Goal: Transaction & Acquisition: Purchase product/service

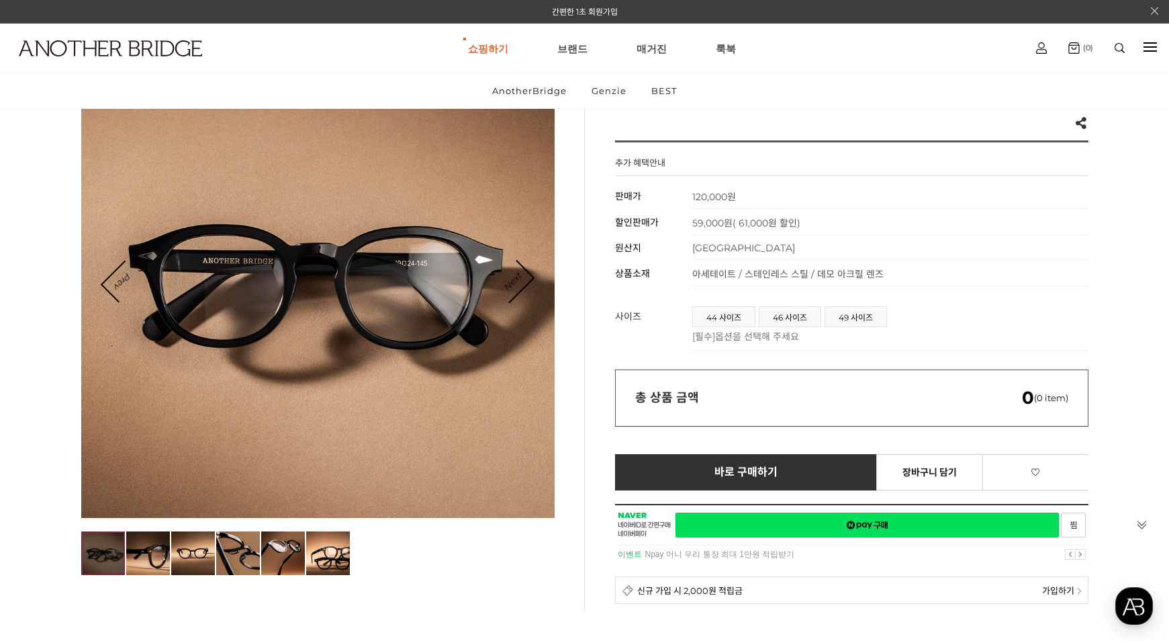
scroll to position [202, 0]
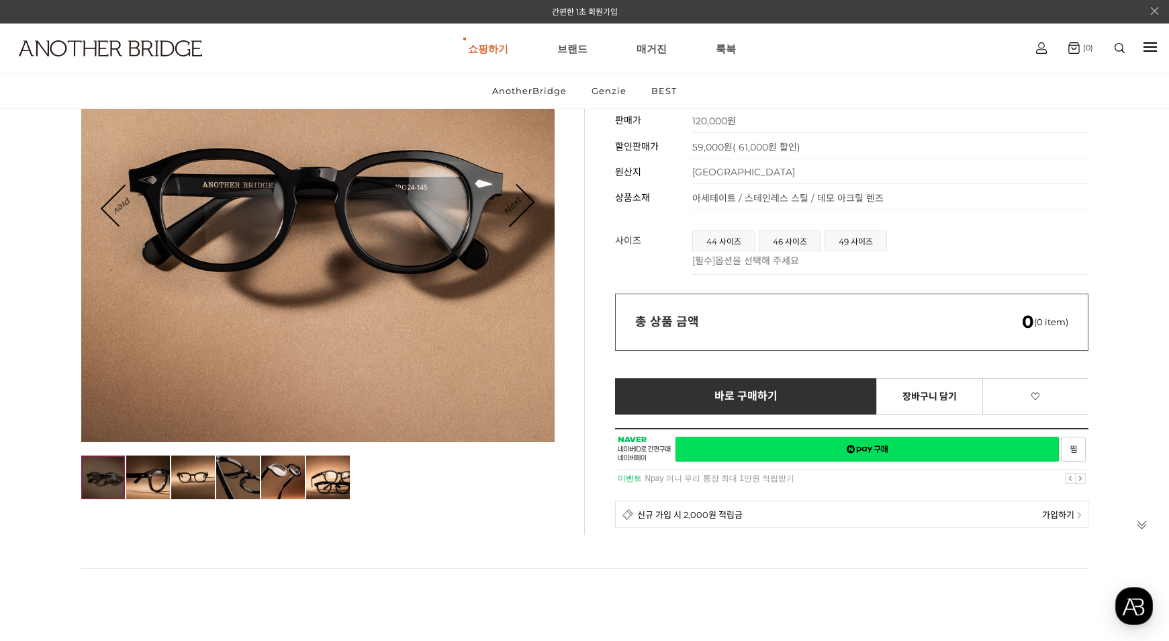
click at [237, 475] on img at bounding box center [238, 477] width 44 height 44
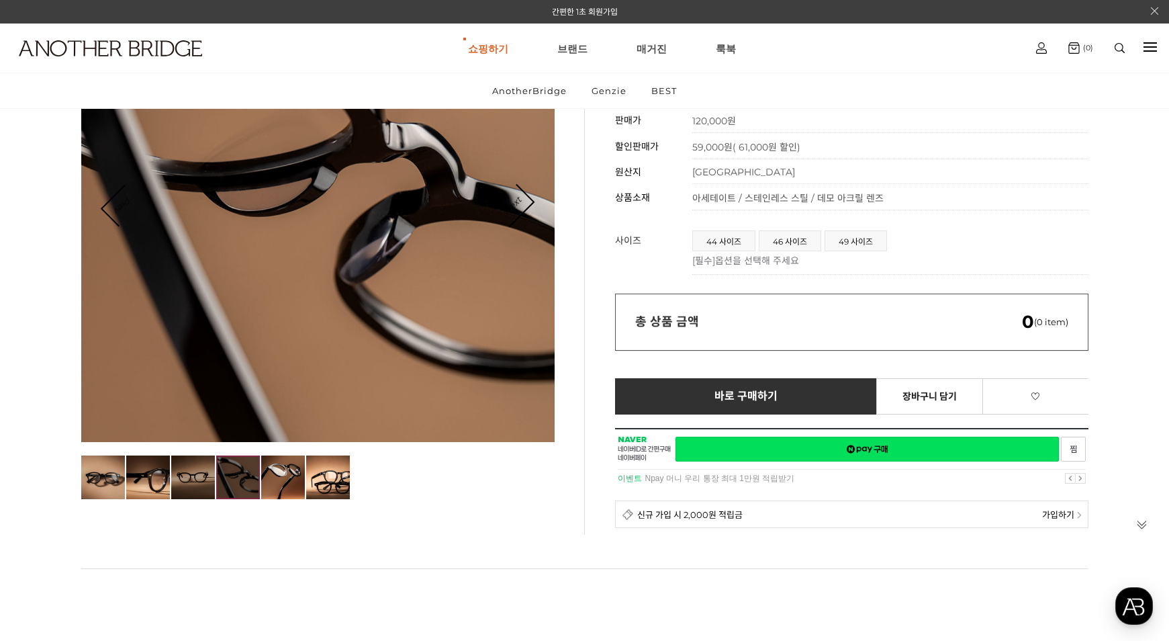
click at [185, 476] on img at bounding box center [193, 477] width 44 height 44
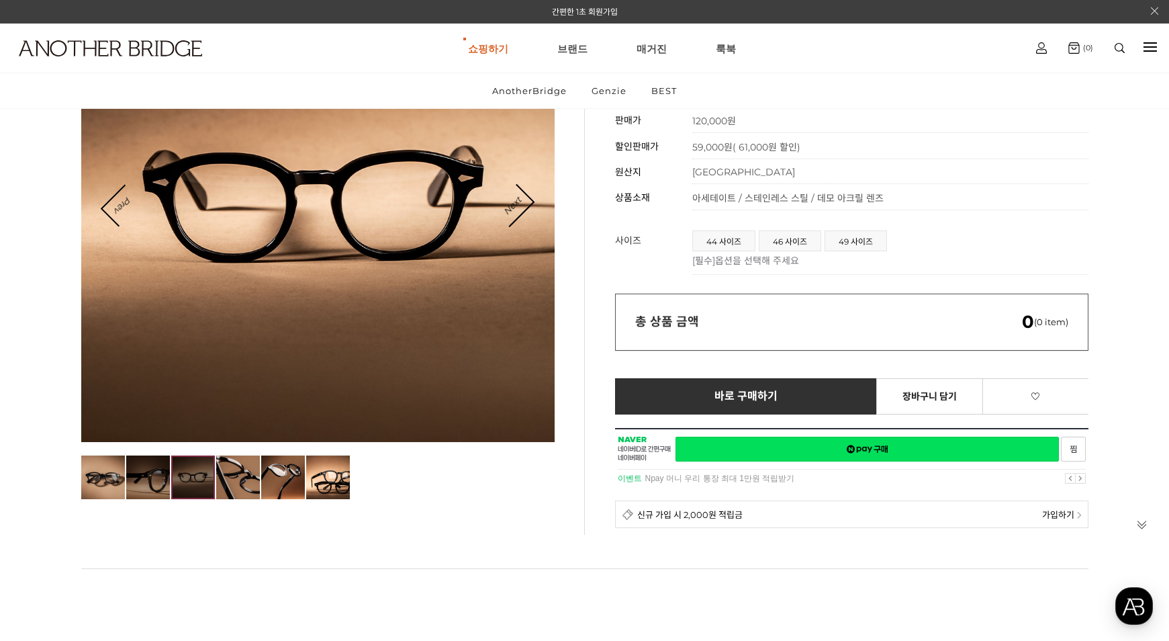
click at [140, 479] on img at bounding box center [148, 477] width 44 height 44
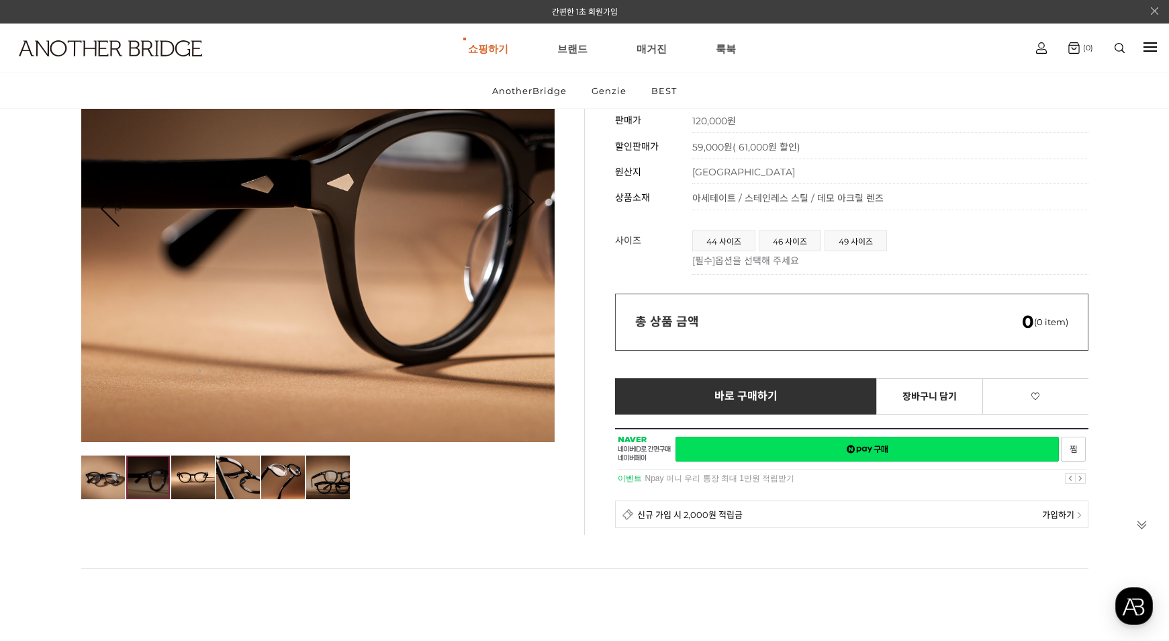
click at [318, 480] on img at bounding box center [328, 477] width 44 height 44
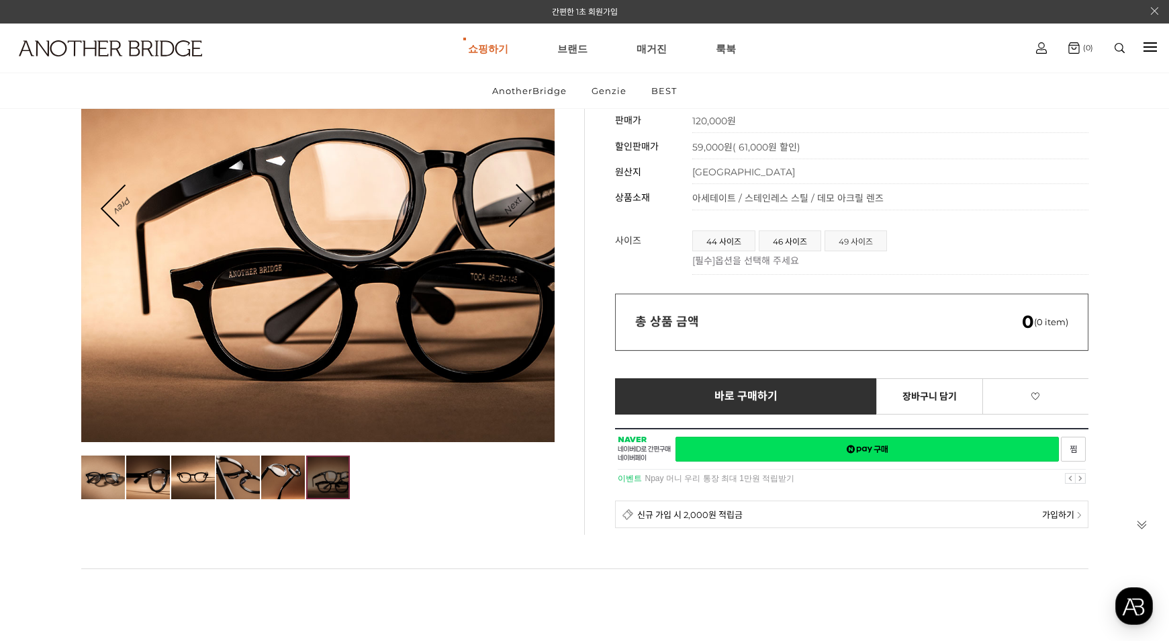
click at [866, 244] on span "49 사이즈" at bounding box center [856, 240] width 61 height 19
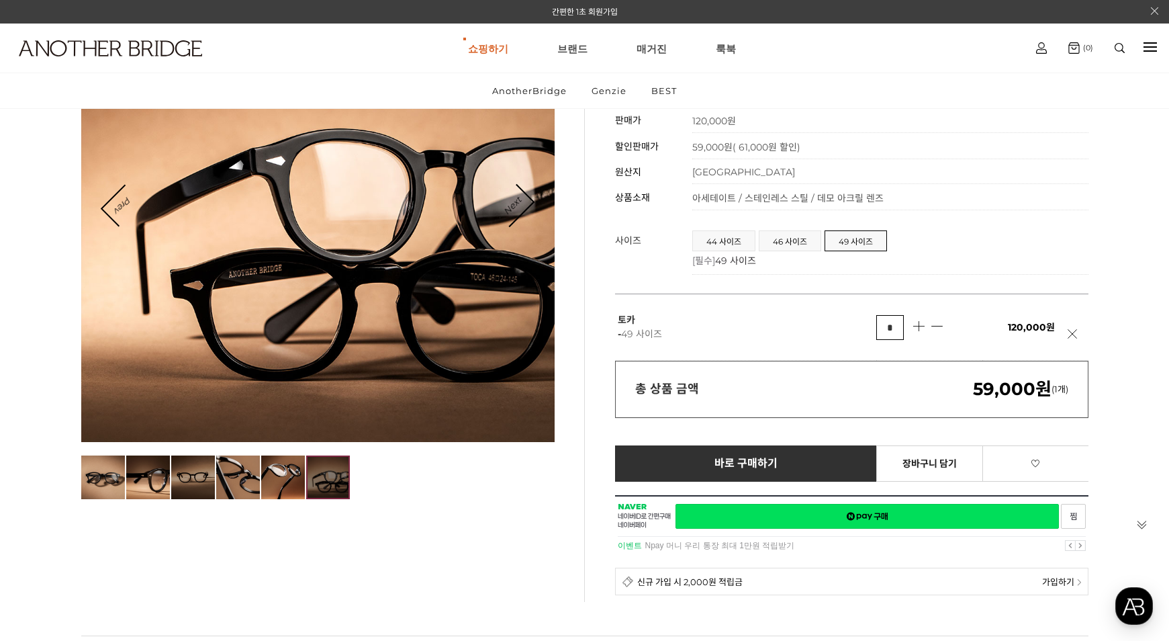
click at [194, 483] on img at bounding box center [193, 477] width 44 height 44
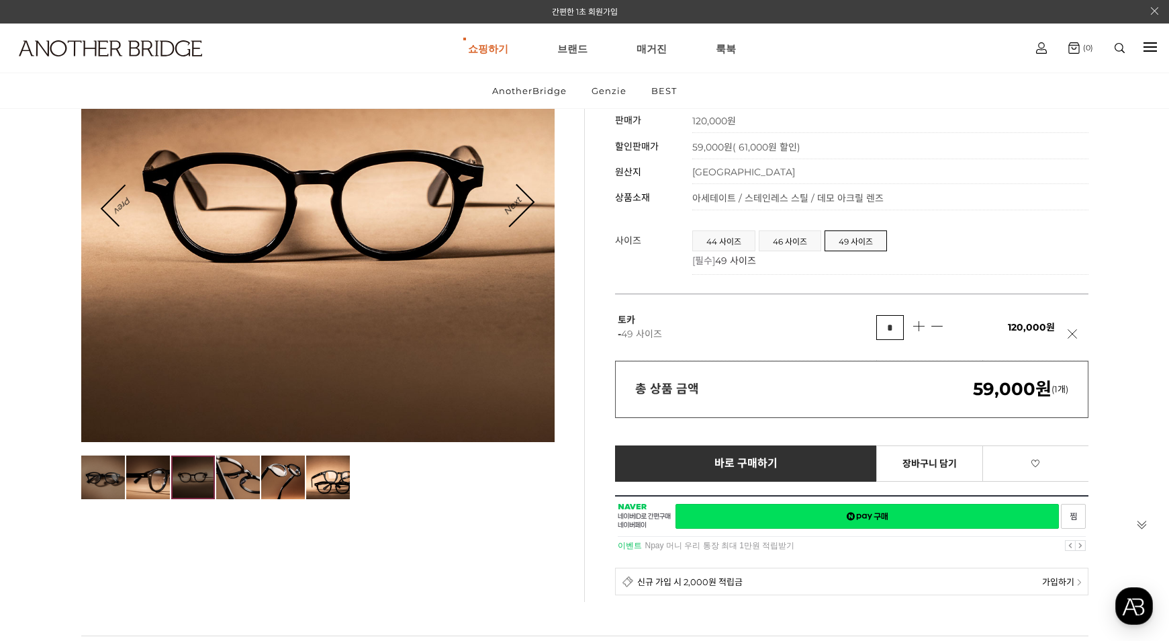
click at [114, 476] on img at bounding box center [103, 477] width 44 height 44
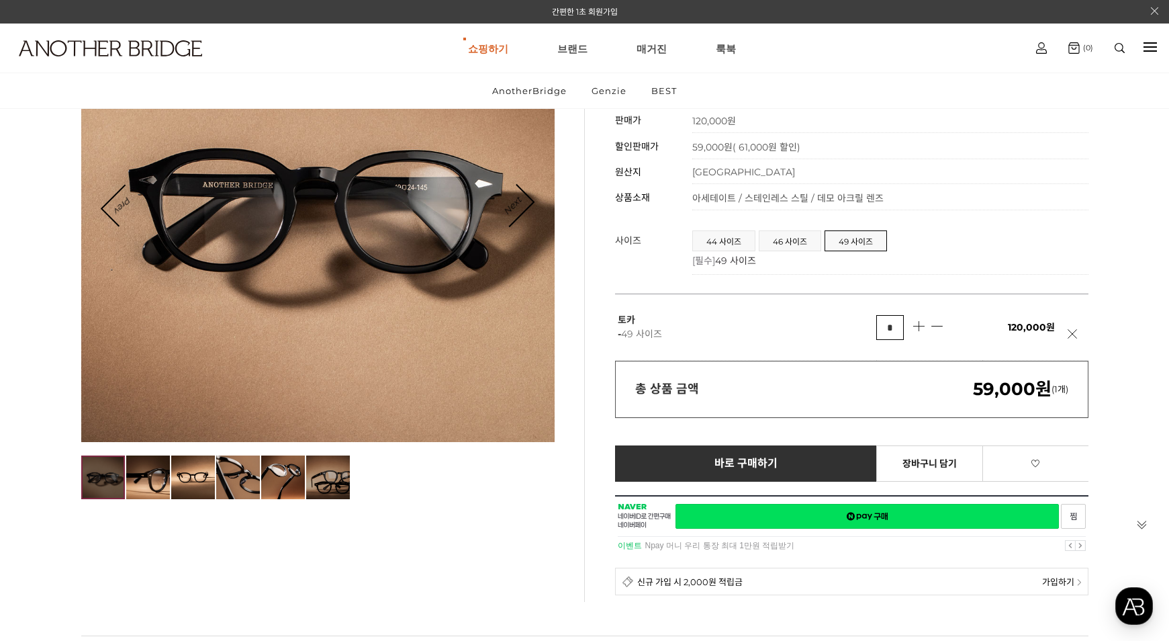
click at [316, 478] on img at bounding box center [328, 477] width 44 height 44
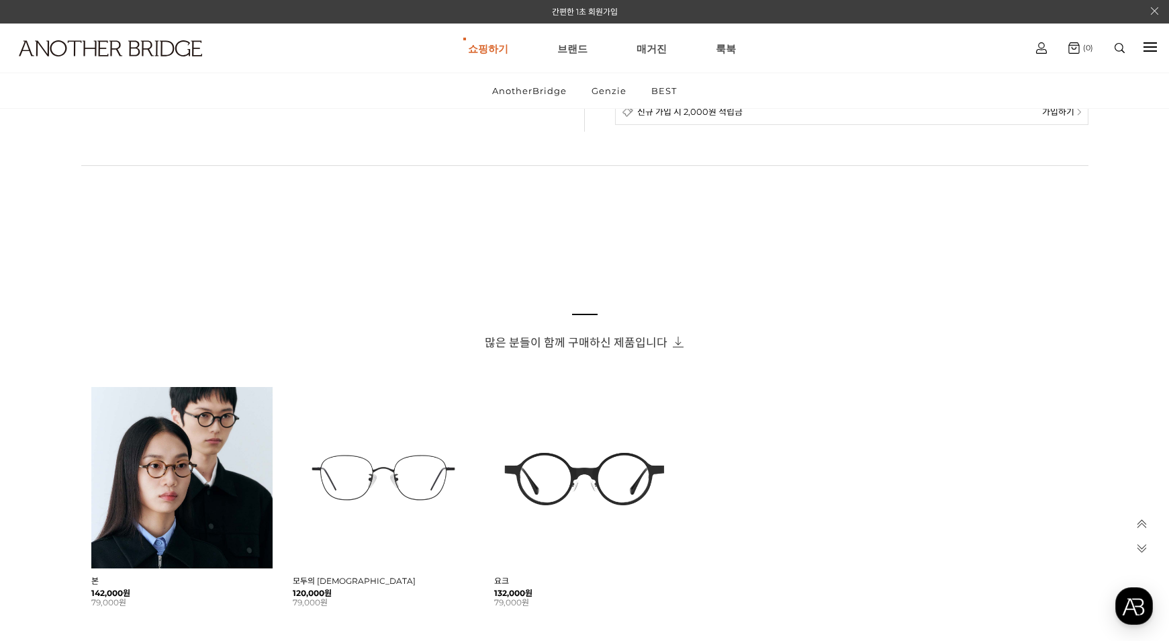
scroll to position [1008, 0]
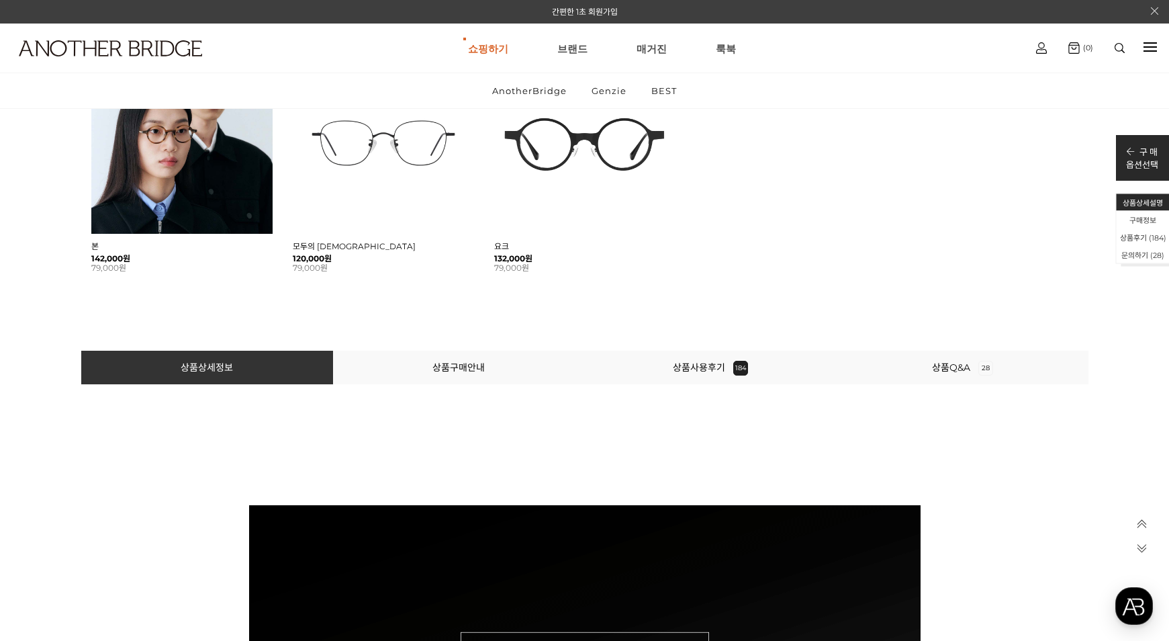
click at [712, 361] on li "상품사용후기 184" at bounding box center [711, 368] width 252 height 34
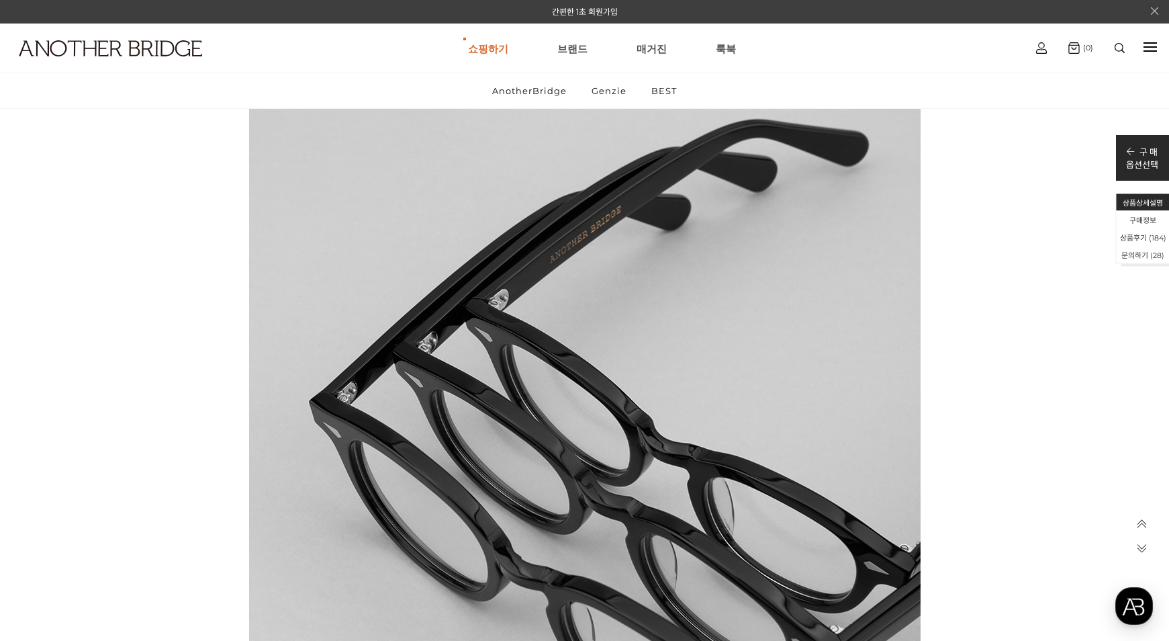
scroll to position [56915, 0]
